Goal: Find specific page/section: Find specific page/section

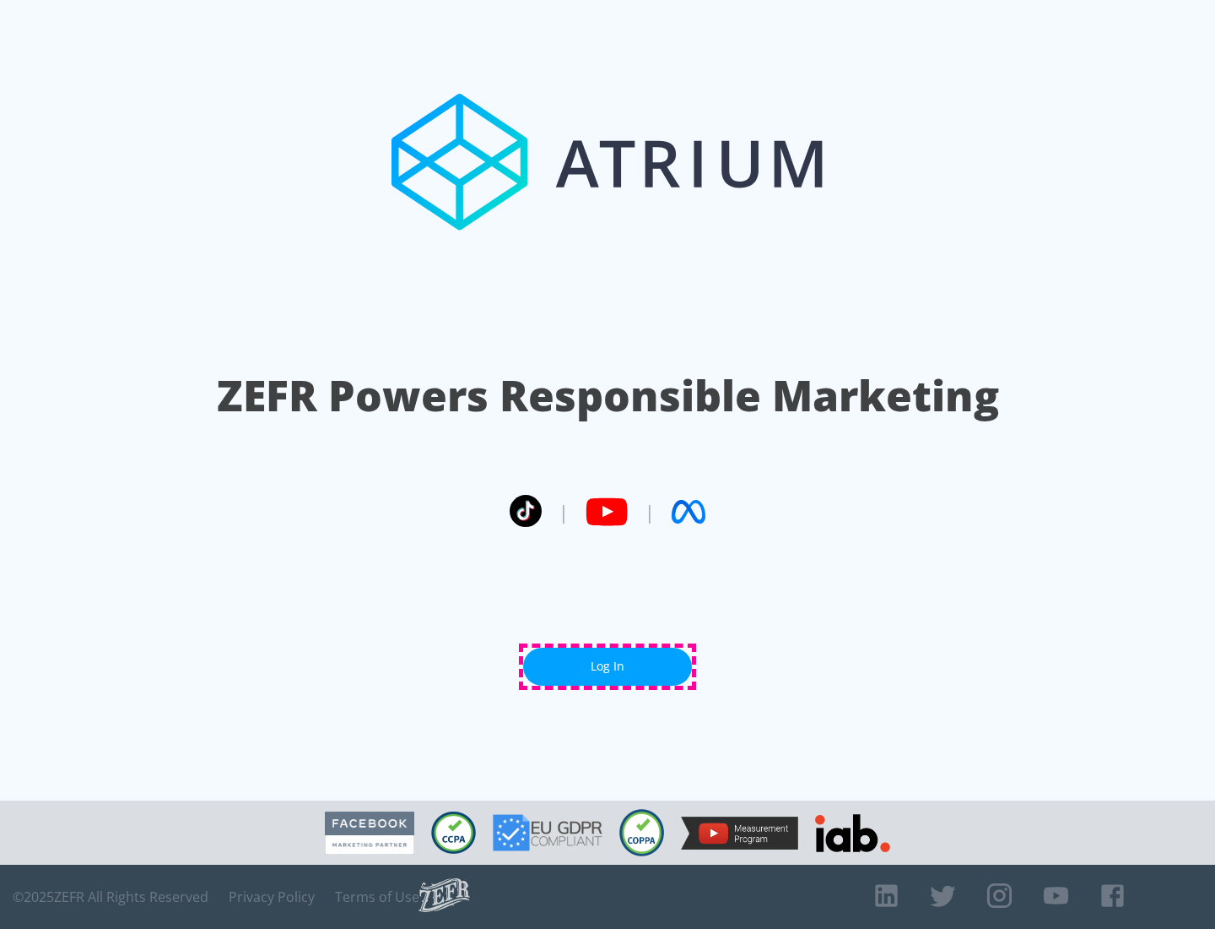
click at [608, 666] on link "Log In" at bounding box center [607, 666] width 169 height 38
